Goal: Check status: Check status

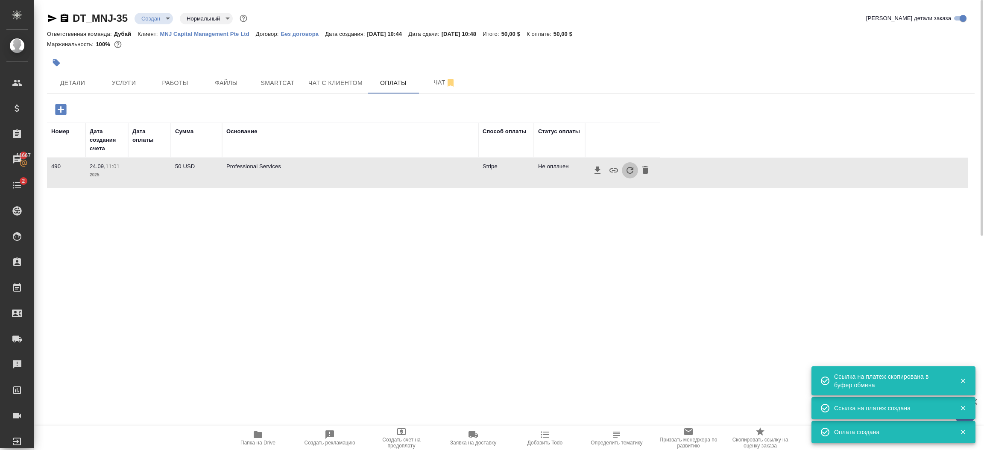
click at [628, 172] on icon "button" at bounding box center [630, 170] width 10 height 10
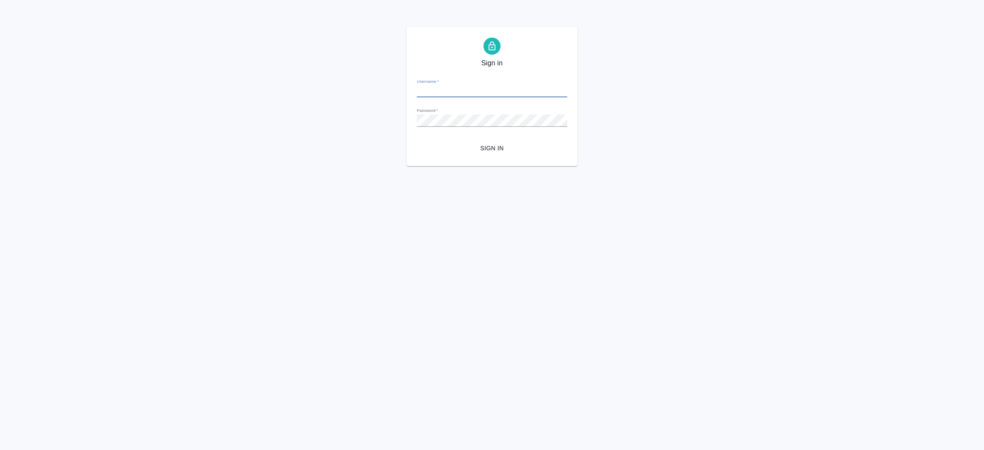
type input "i.shorova@awatera.com"
click at [501, 152] on span "Sign in" at bounding box center [491, 148] width 137 height 11
type input "[EMAIL_ADDRESS][DOMAIN_NAME]"
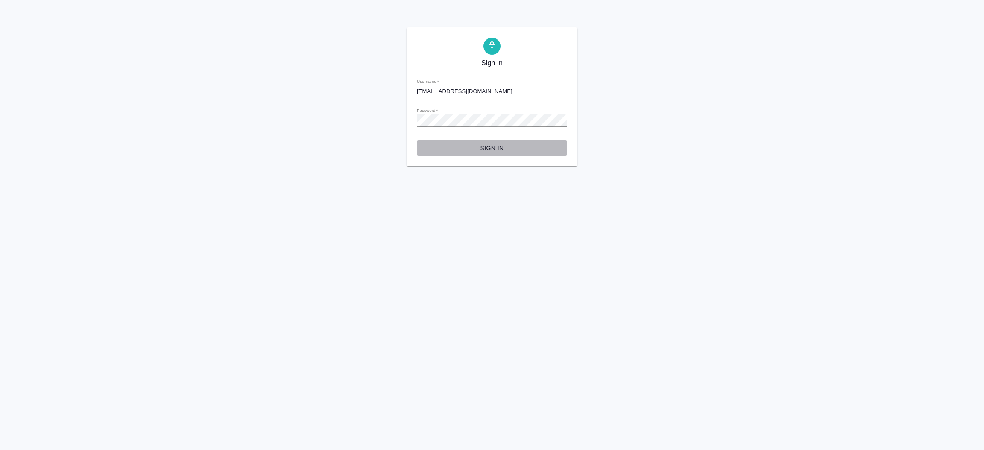
click at [491, 150] on span "Sign in" at bounding box center [491, 148] width 137 height 11
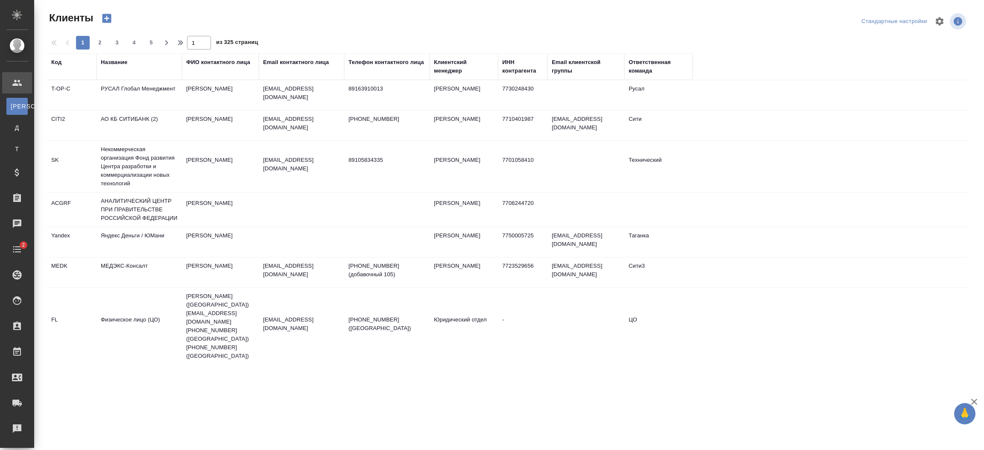
select select "RU"
